Goal: Transaction & Acquisition: Download file/media

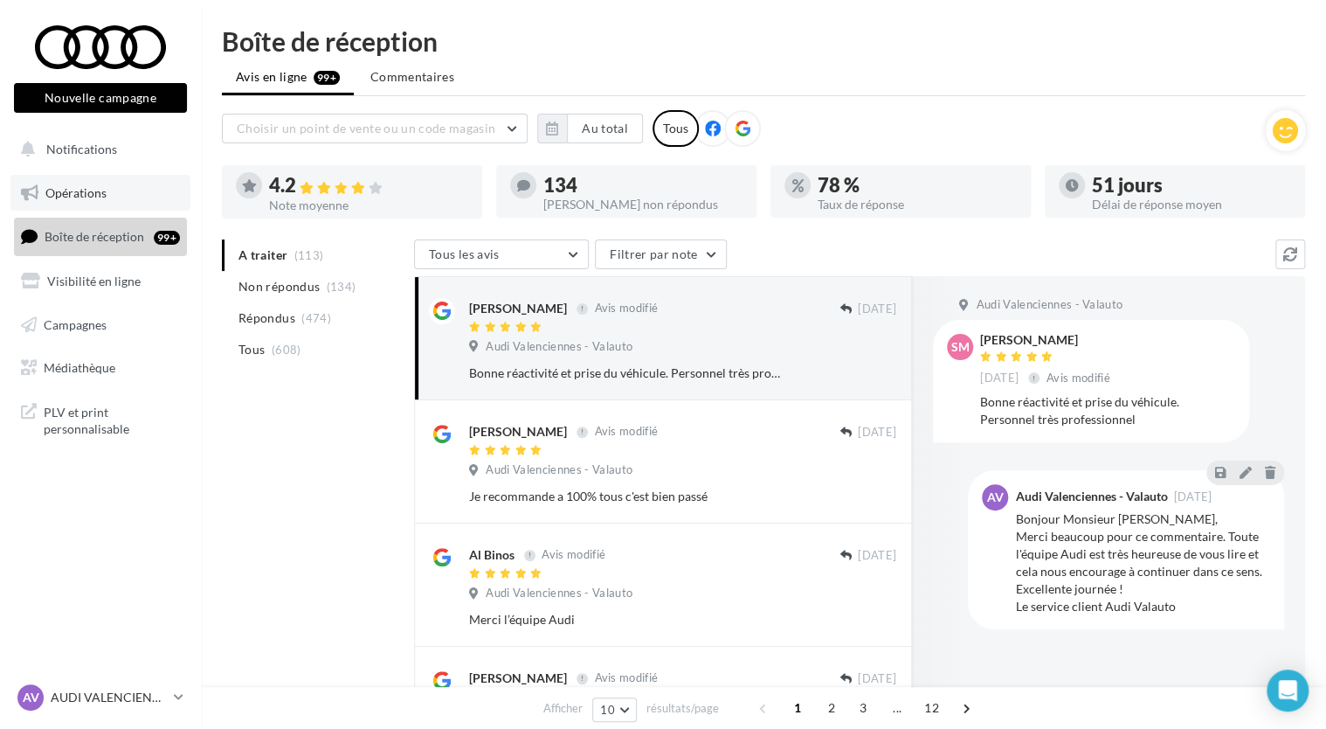
click at [80, 187] on span "Opérations" at bounding box center [75, 192] width 61 height 15
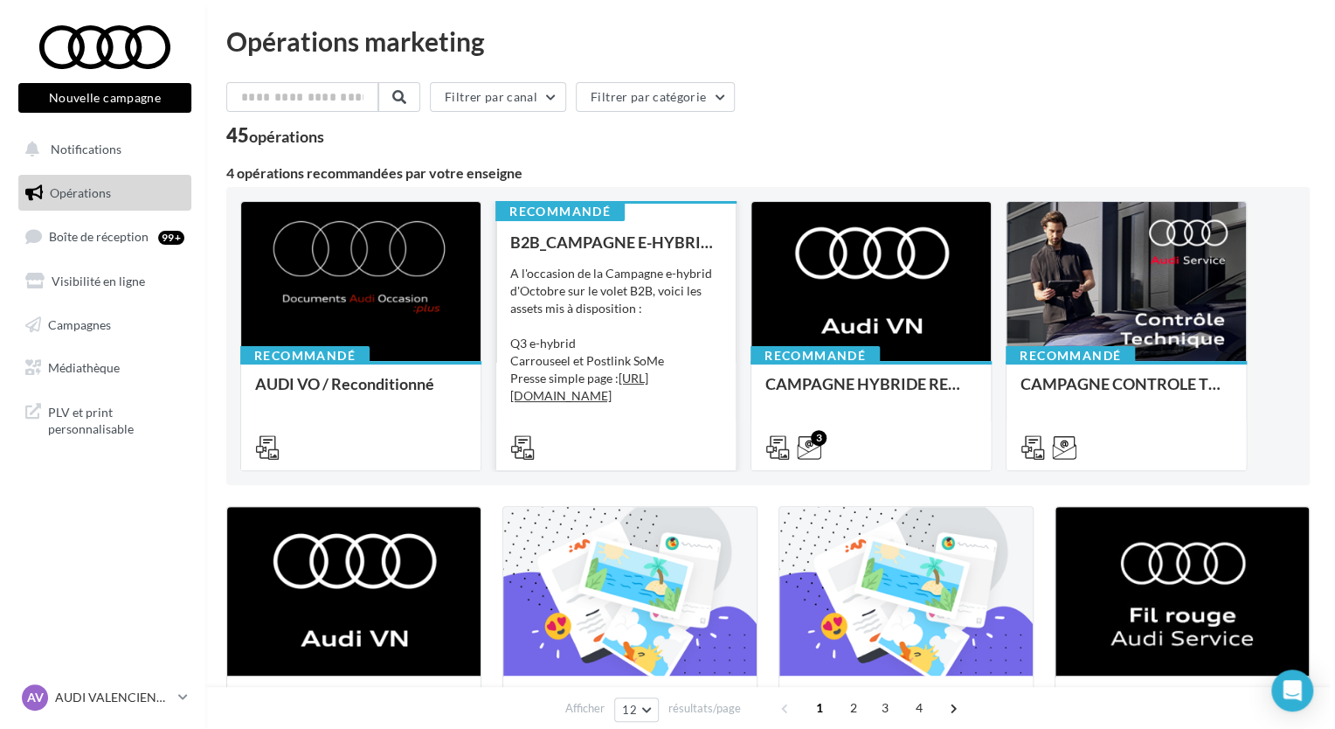
scroll to position [262, 0]
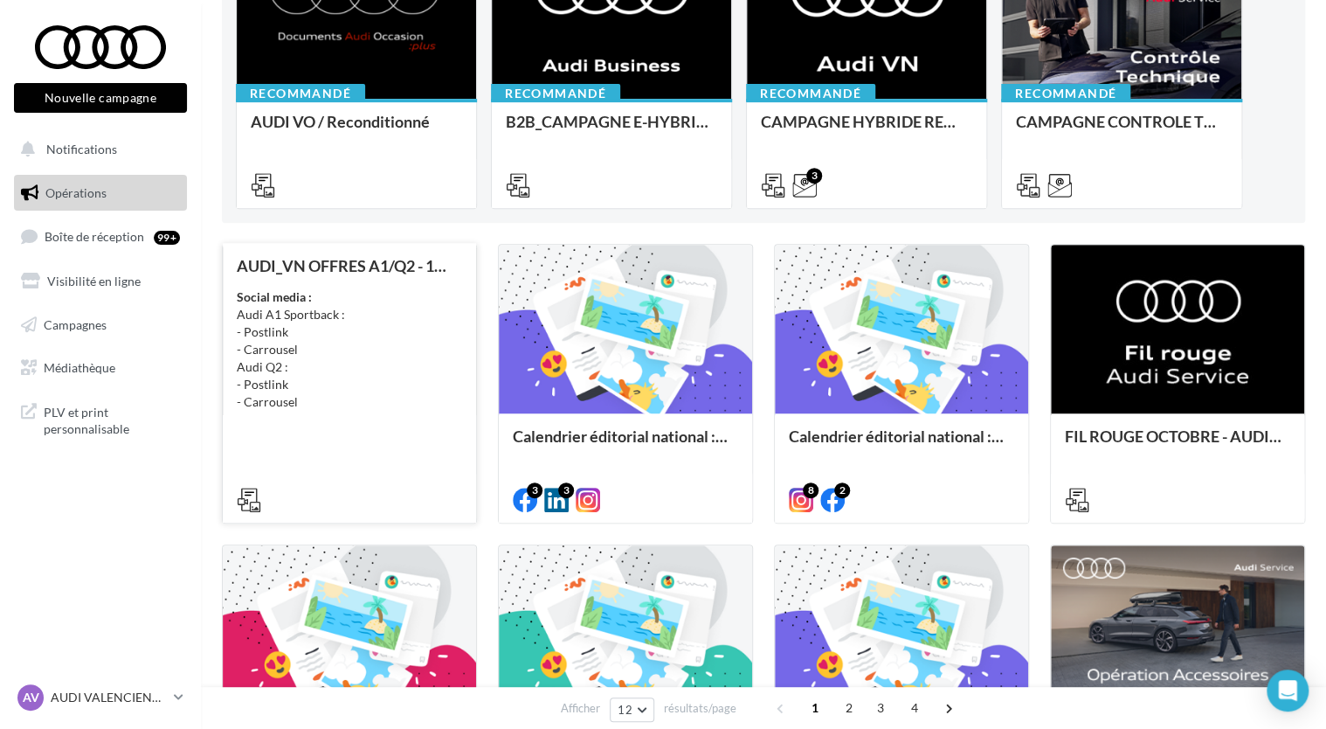
click at [384, 429] on div "AUDI_VN OFFRES A1/Q2 - 10 au 31 octobre Social media : Audi A1 Sportback : - Po…" at bounding box center [349, 382] width 225 height 250
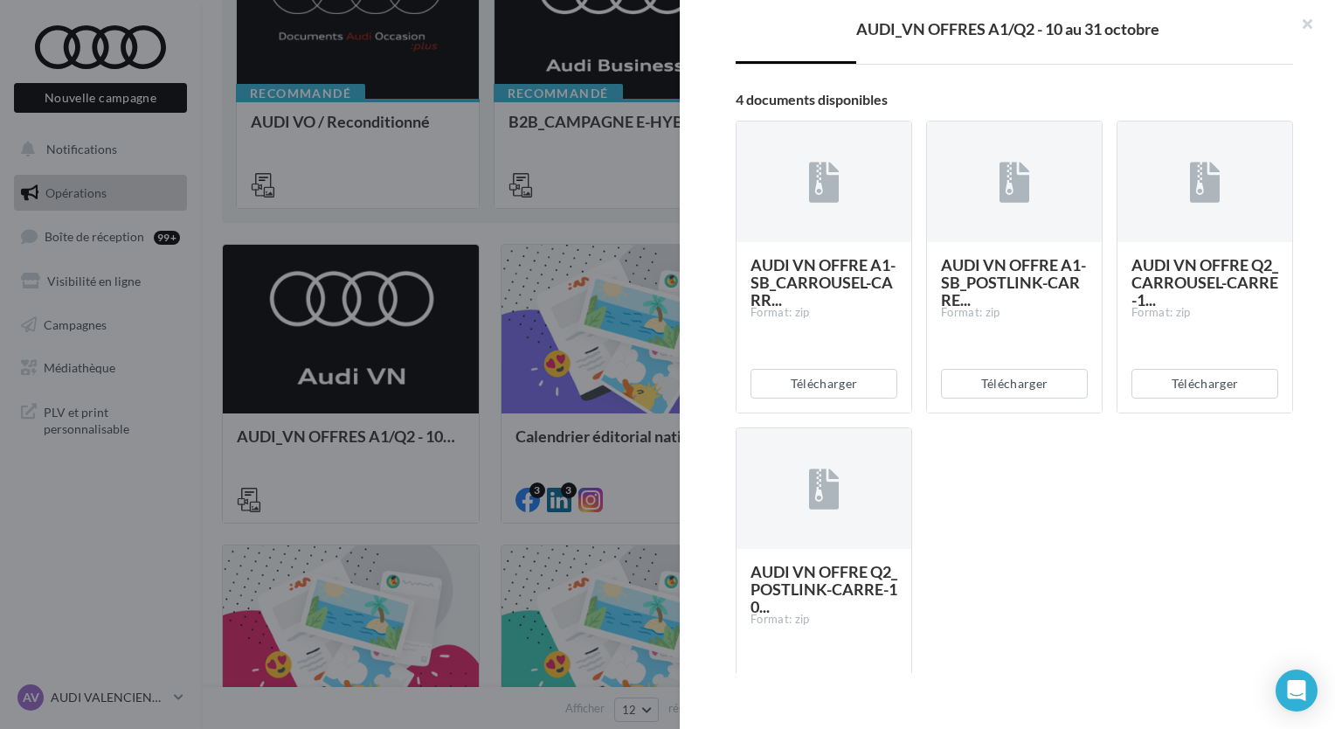
scroll to position [350, 0]
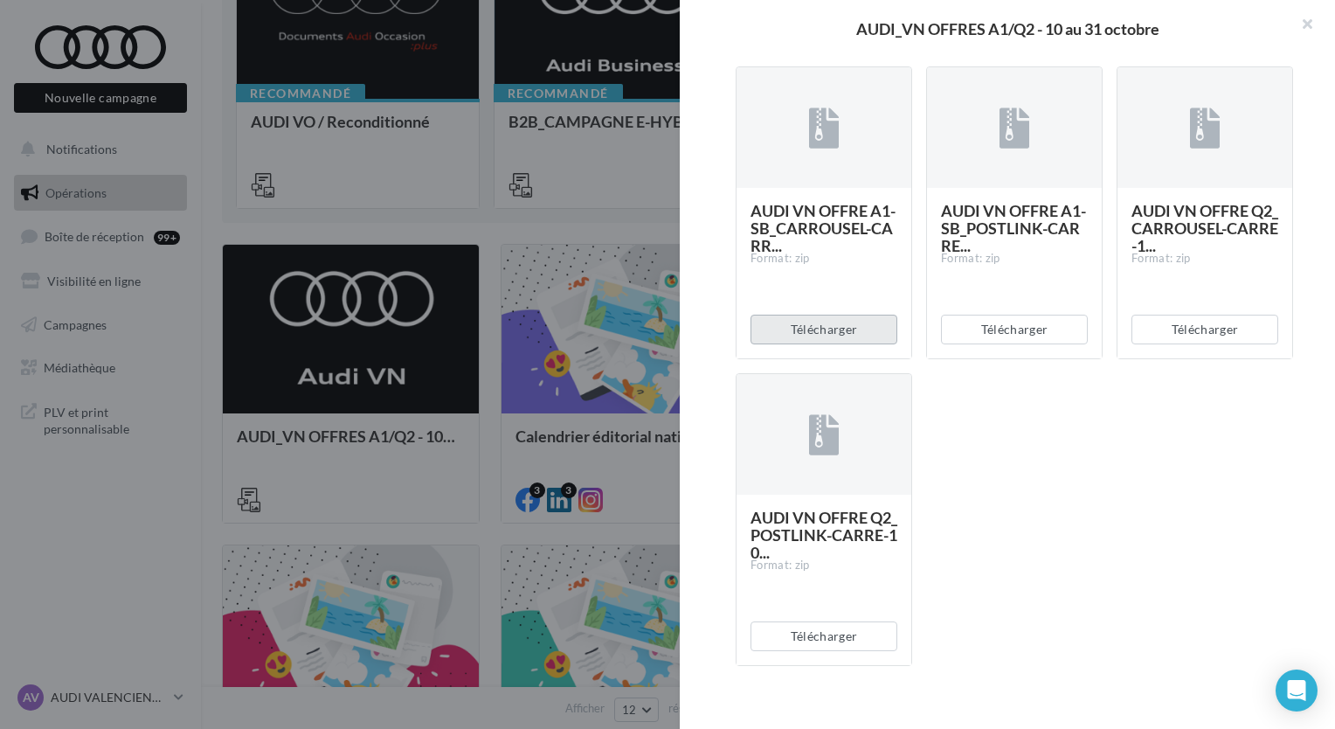
click at [826, 324] on button "Télécharger" at bounding box center [824, 330] width 147 height 30
click at [1199, 329] on button "Télécharger" at bounding box center [1205, 330] width 147 height 30
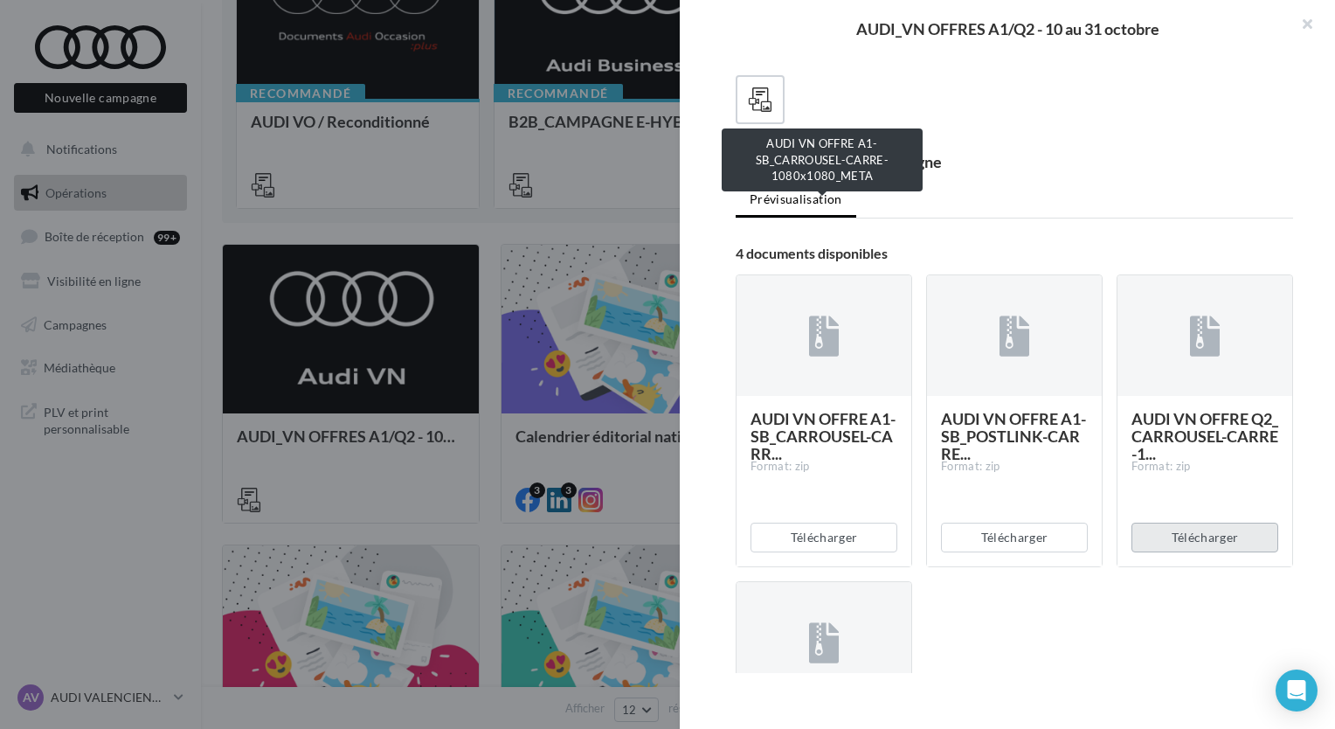
scroll to position [0, 0]
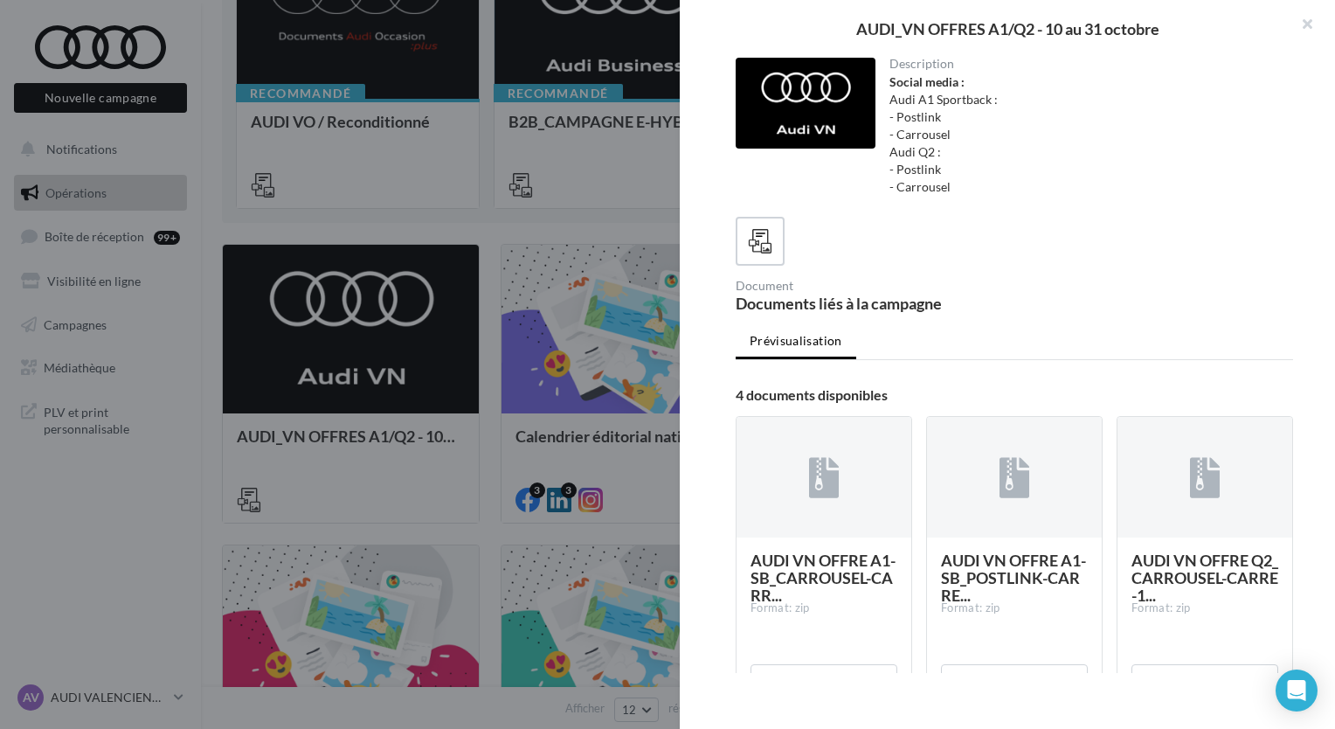
click at [1002, 272] on div "Document Documents liés à la campagne" at bounding box center [1015, 264] width 558 height 94
